Goal: Find contact information: Find contact information

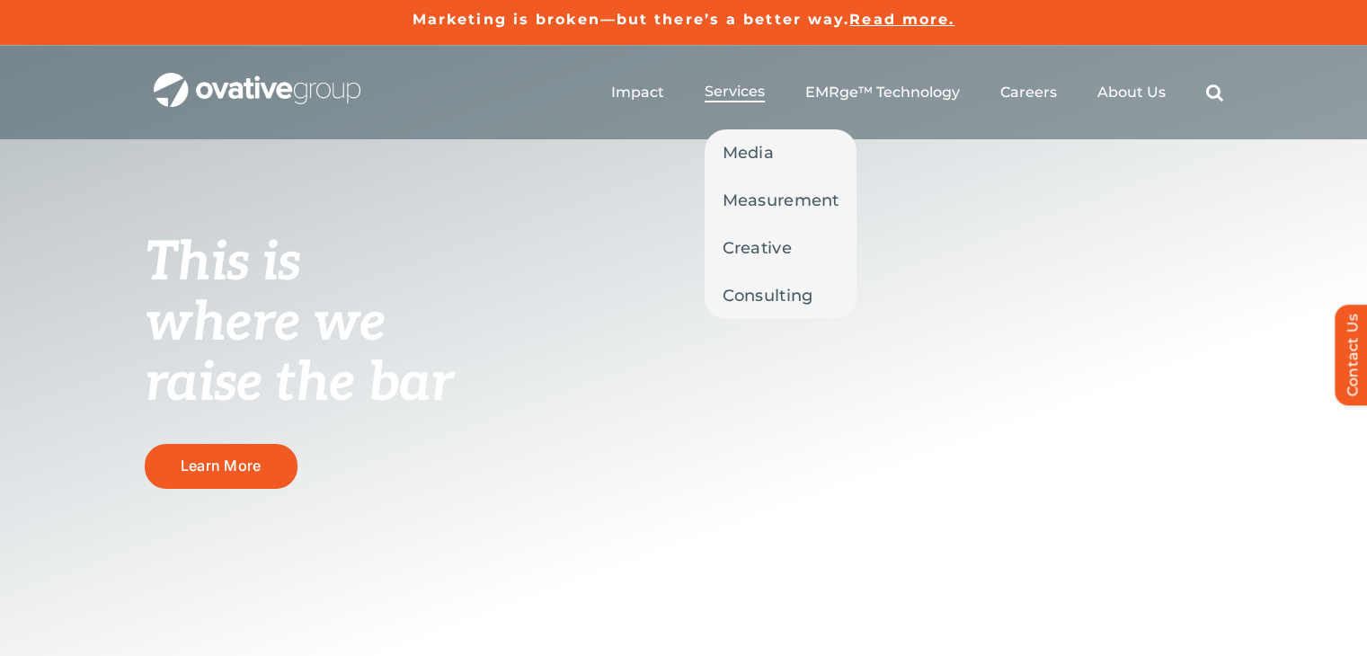
click at [753, 92] on span "Services" at bounding box center [735, 92] width 60 height 18
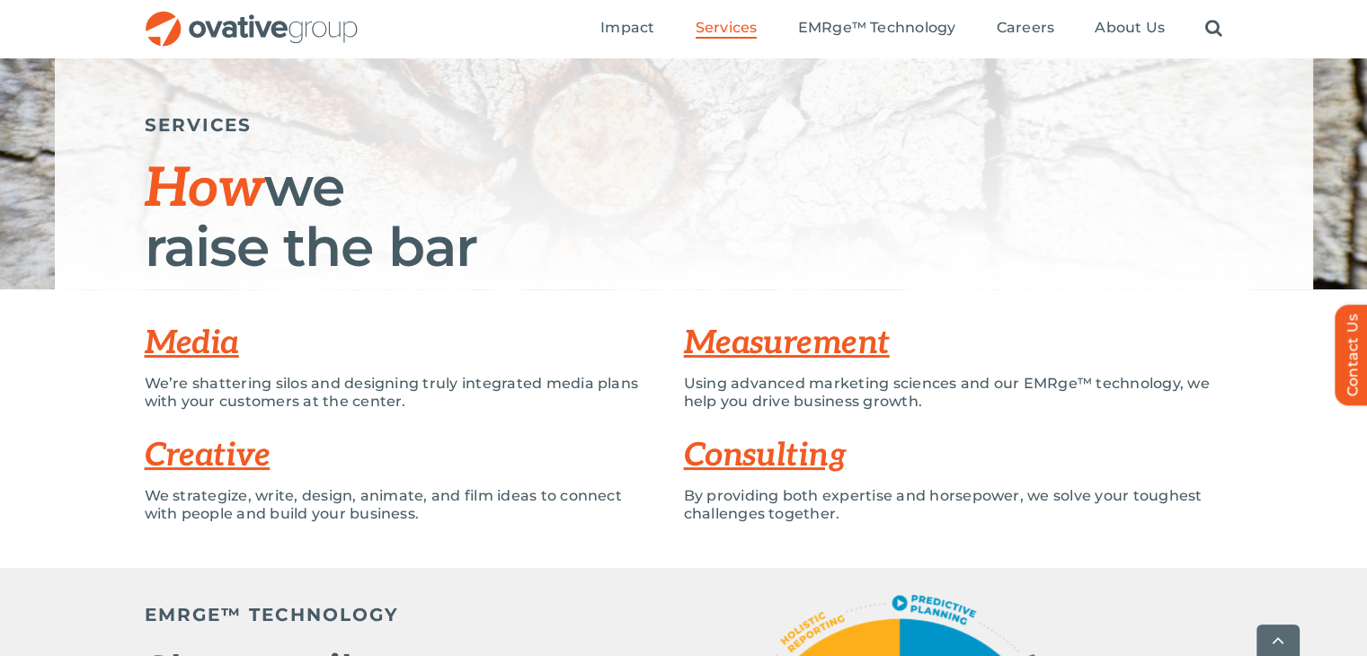
scroll to position [360, 0]
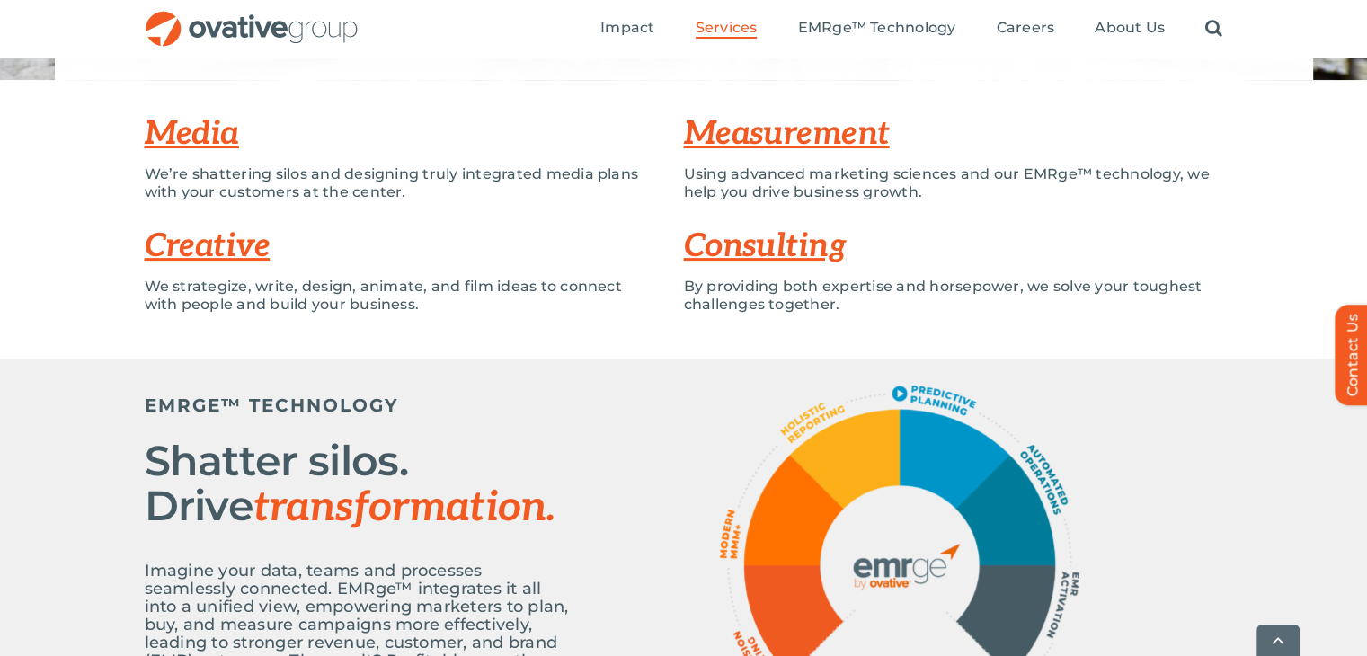
click at [196, 141] on link "Media" at bounding box center [192, 134] width 94 height 40
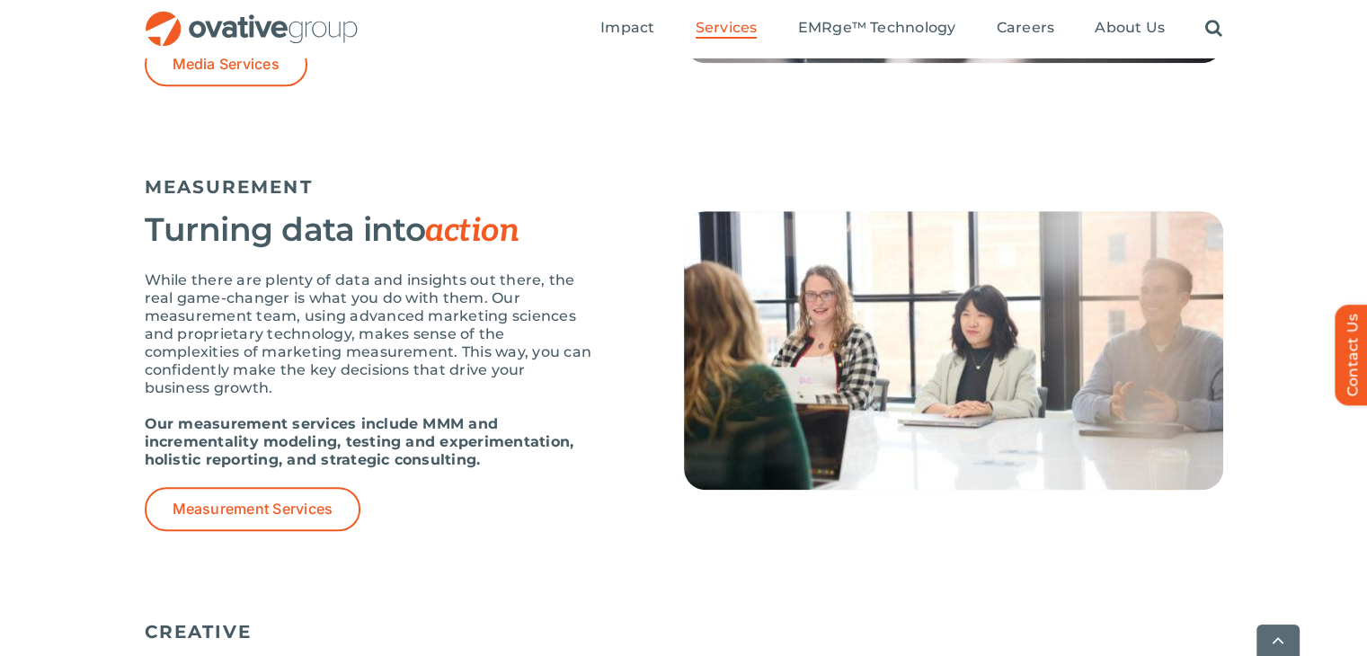
scroll to position [1115, 0]
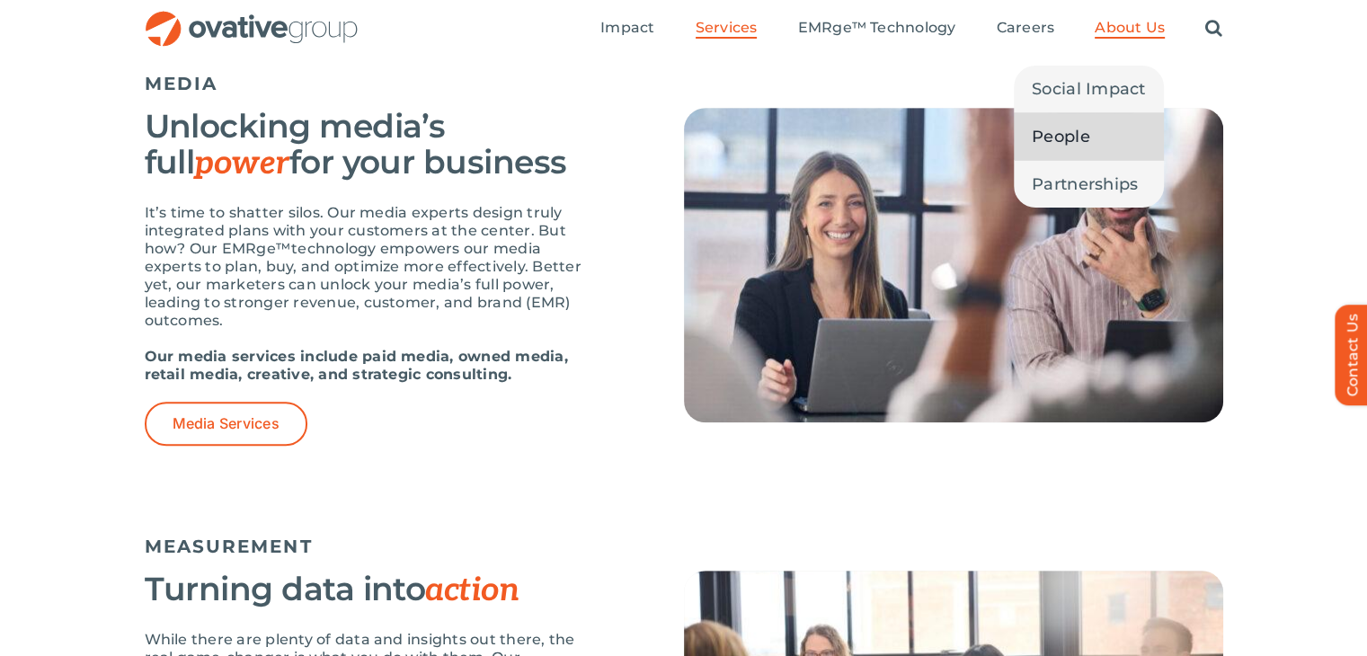
click at [1071, 138] on span "People" at bounding box center [1061, 136] width 58 height 25
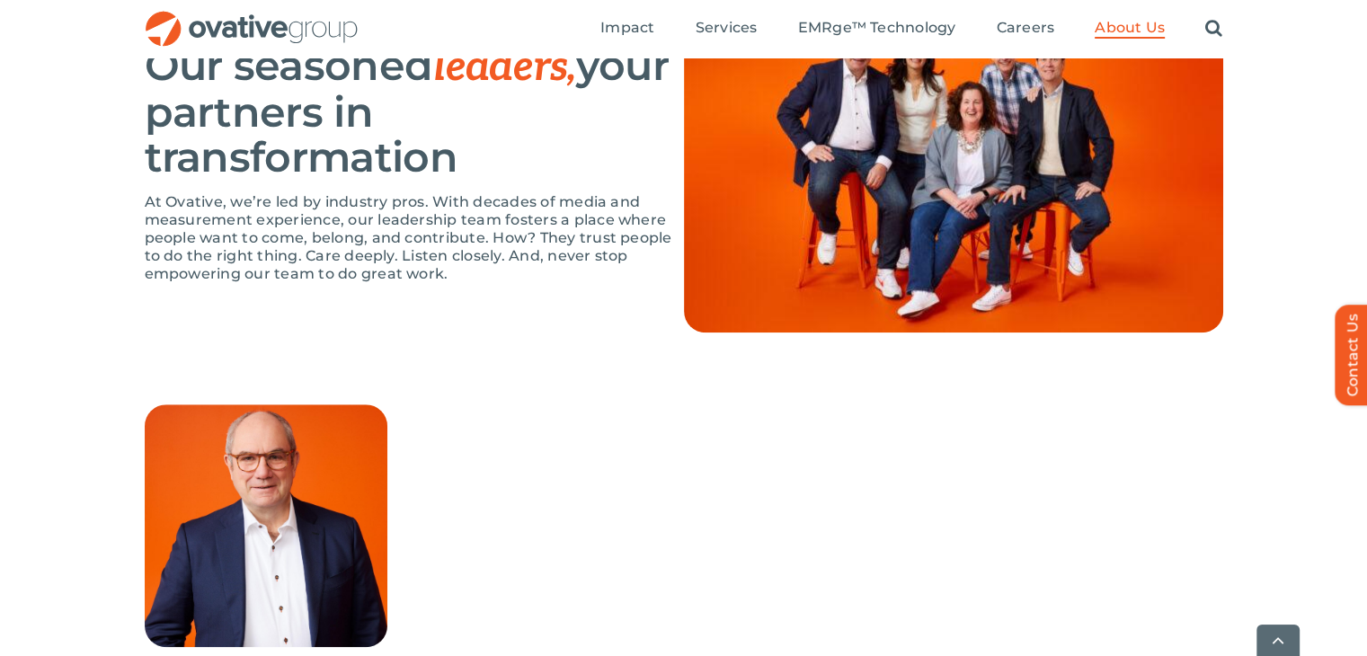
scroll to position [1438, 0]
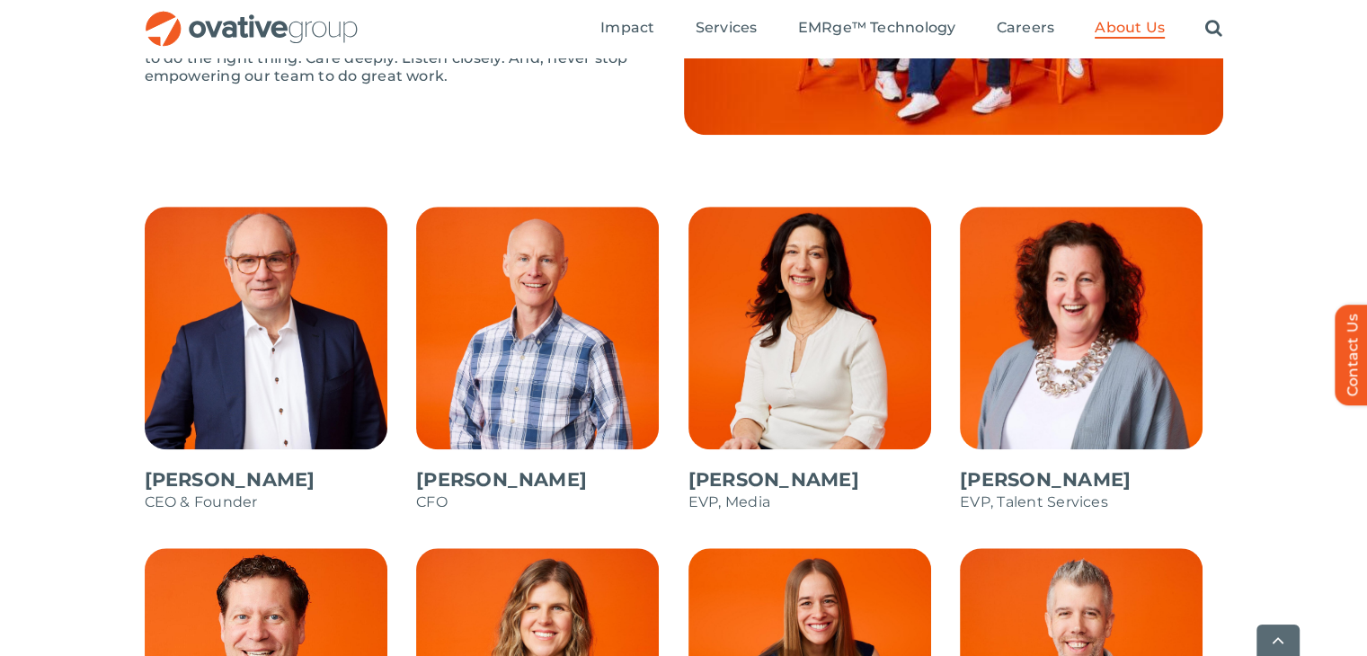
click at [273, 336] on span at bounding box center [276, 369] width 263 height 324
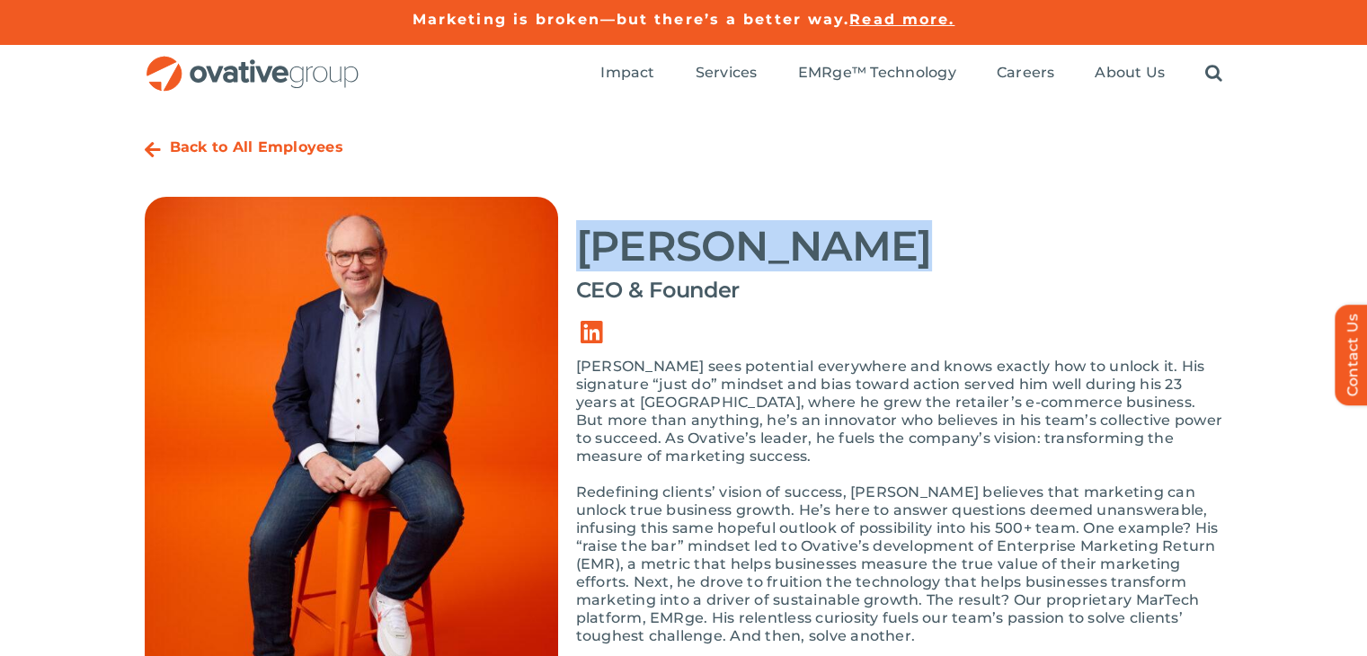
drag, startPoint x: 862, startPoint y: 244, endPoint x: 583, endPoint y: 260, distance: 279.1
click at [583, 260] on h2 "Dale Nitschke" at bounding box center [899, 246] width 647 height 45
copy h2 "[PERSON_NAME]"
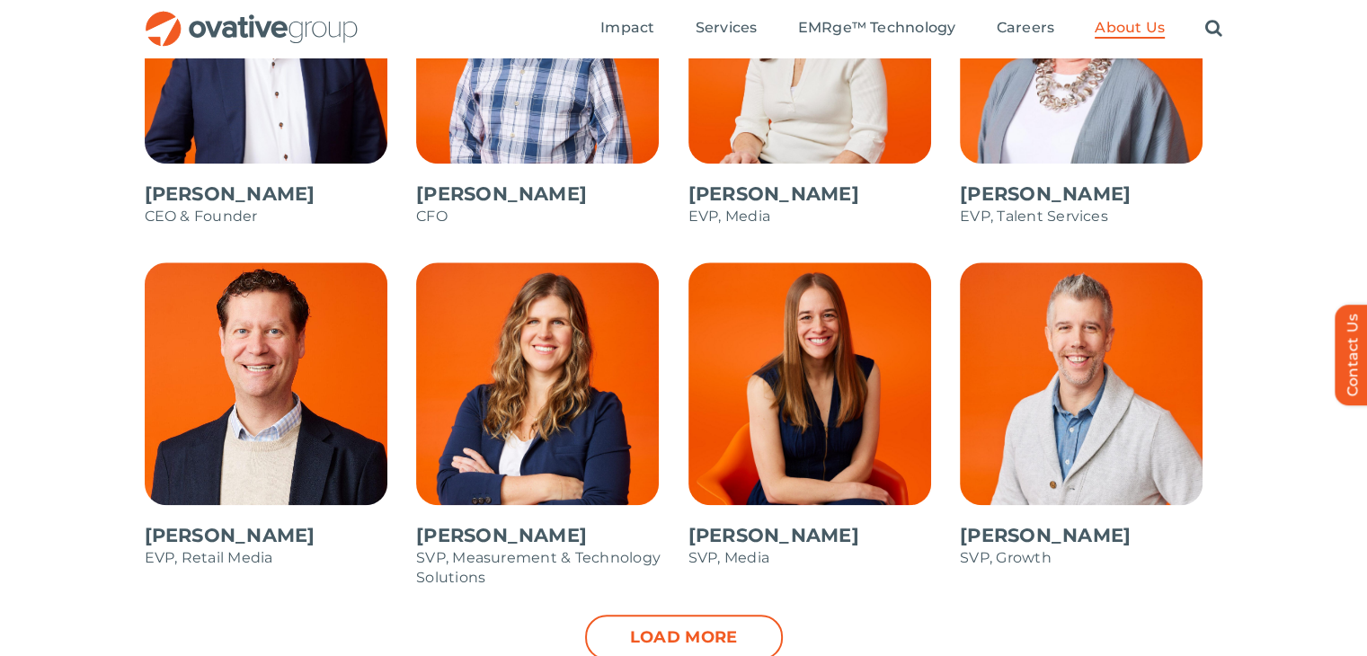
scroll to position [1527, 0]
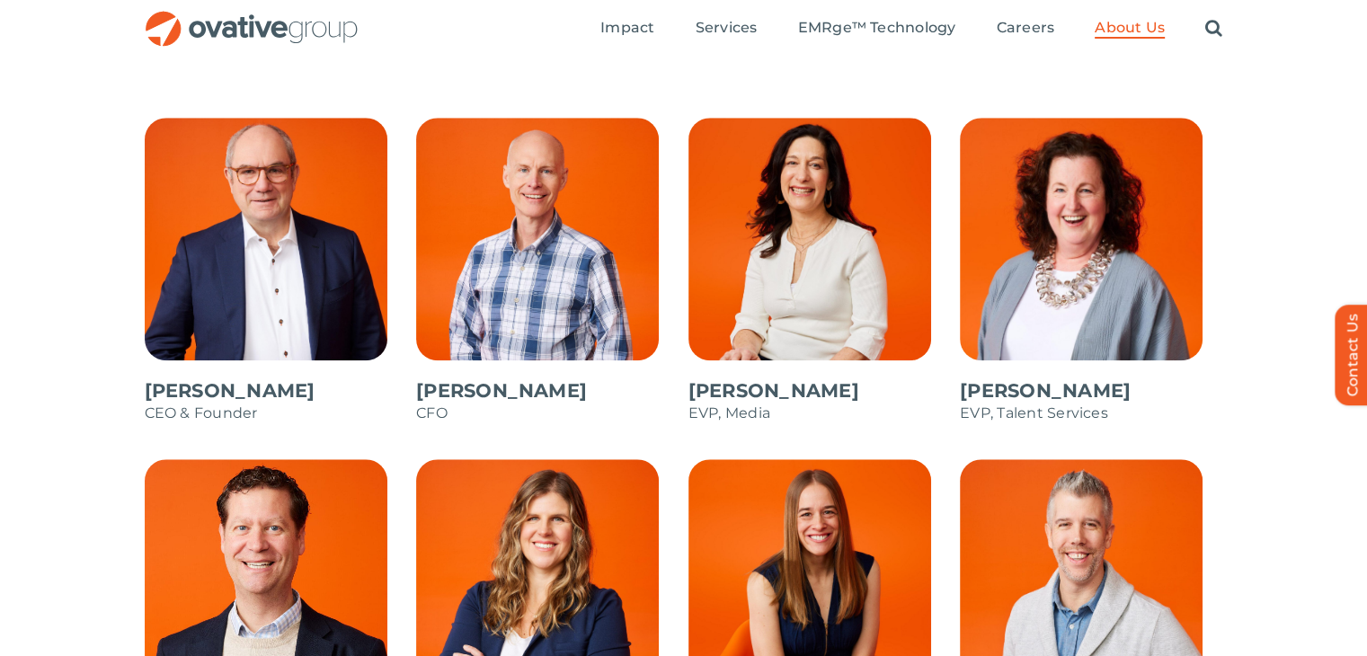
click at [277, 382] on span at bounding box center [276, 280] width 263 height 324
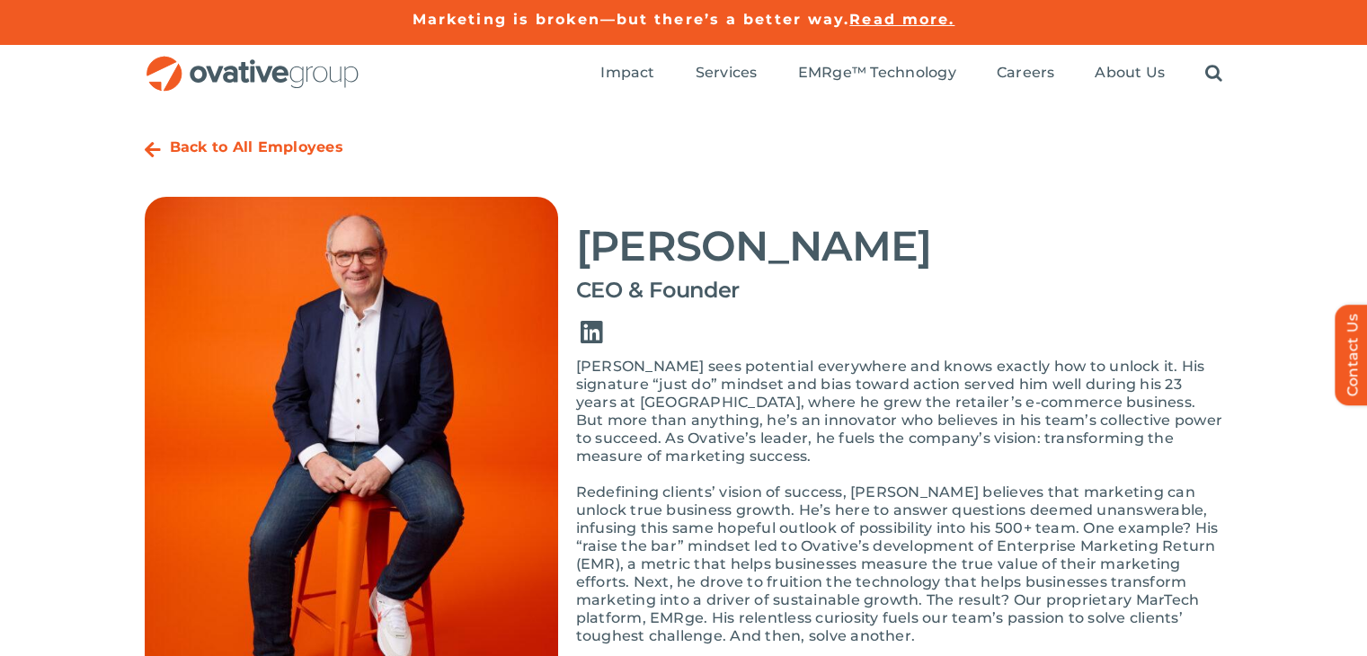
click at [590, 334] on link "Link to https://www.linkedin.com/in/dalenitschke/" at bounding box center [592, 332] width 50 height 50
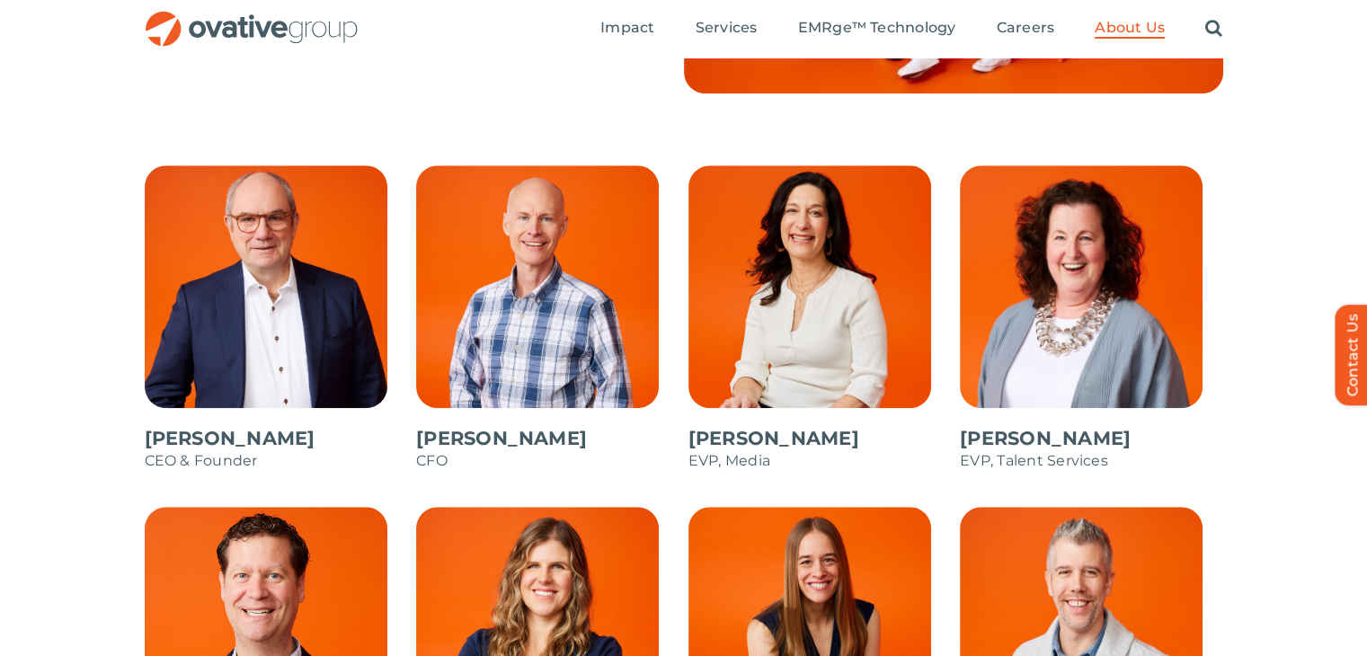
click at [811, 349] on span at bounding box center [819, 327] width 263 height 324
